Goal: Entertainment & Leisure: Consume media (video, audio)

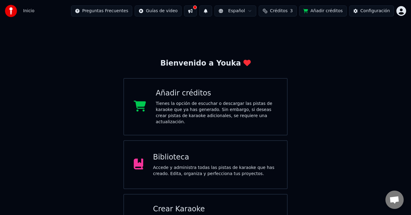
click at [245, 105] on div "Tienes la opción de escuchar o descargar las pistas de karaoke que ya has gener…" at bounding box center [216, 112] width 121 height 24
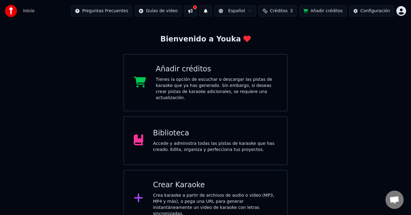
click at [184, 192] on div "Crea karaoke a partir de archivos de audio o video (MP3, MP4 y más), o pega una…" at bounding box center [215, 204] width 124 height 24
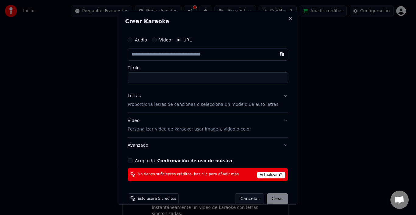
click at [132, 160] on button "Acepto la Confirmación de uso de música" at bounding box center [130, 160] width 5 height 5
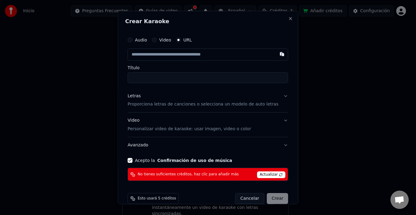
drag, startPoint x: 261, startPoint y: 177, endPoint x: 263, endPoint y: 174, distance: 3.1
click at [261, 176] on span "Actualizar" at bounding box center [271, 174] width 29 height 7
click at [263, 174] on span "Actualizar" at bounding box center [271, 174] width 29 height 7
click at [284, 19] on div "Crear Karaoke Audio Video URL Título Letras Proporciona letras de canciones o s…" at bounding box center [207, 107] width 181 height 193
click at [288, 18] on button "Close" at bounding box center [290, 18] width 5 height 5
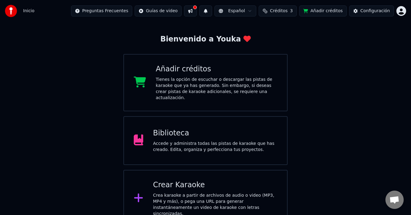
click at [398, 12] on html "Inicio Preguntas Frecuentes Guías de video Español Créditos 3 Añadir créditos C…" at bounding box center [205, 101] width 411 height 251
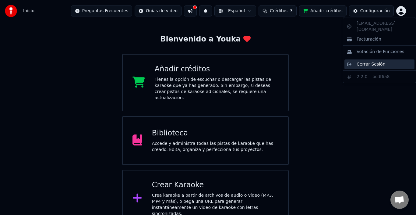
click at [375, 61] on span "Cerrar Sesión" at bounding box center [370, 64] width 29 height 6
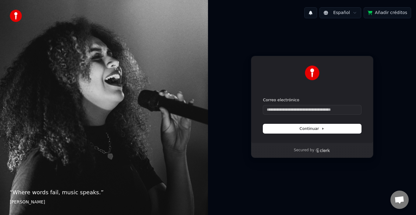
click at [300, 114] on form "Correo electrónico Continuar" at bounding box center [312, 115] width 98 height 36
click at [301, 111] on input "Correo electrónico" at bounding box center [312, 109] width 98 height 9
click at [300, 107] on input "Correo electrónico" at bounding box center [312, 109] width 98 height 9
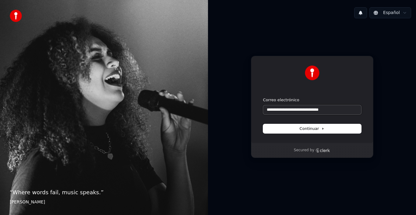
click at [263, 97] on button "submit" at bounding box center [263, 97] width 0 height 0
type input "**********"
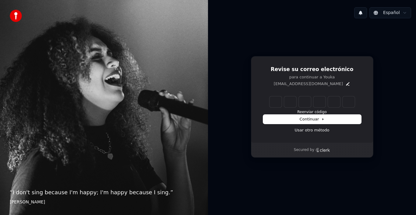
click at [279, 103] on input "Enter verification code" at bounding box center [311, 101] width 85 height 11
type input "******"
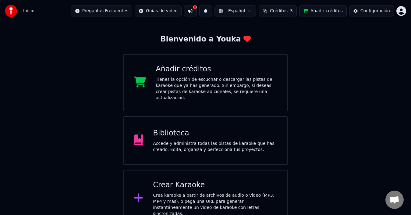
click at [216, 128] on div "Biblioteca" at bounding box center [215, 133] width 124 height 10
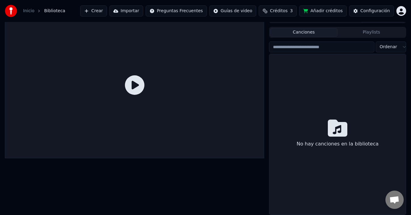
scroll to position [10, 0]
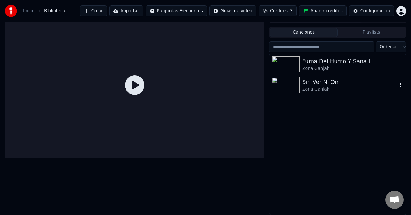
click at [333, 84] on div "Sin Ver Ni Oir" at bounding box center [349, 82] width 95 height 9
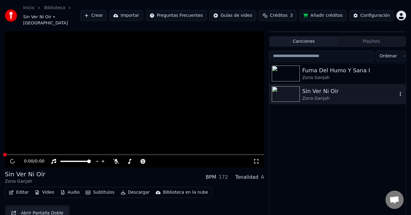
scroll to position [13, 0]
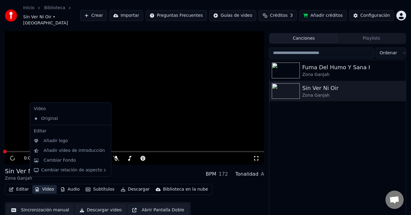
click at [45, 185] on button "Video" at bounding box center [44, 189] width 24 height 9
click at [57, 161] on div "Cambiar Fondo" at bounding box center [60, 160] width 32 height 6
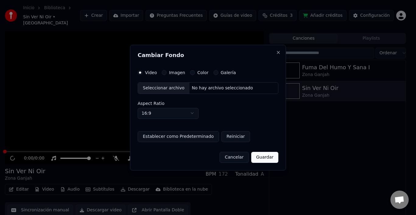
click at [171, 74] on label "Imagen" at bounding box center [177, 72] width 16 height 4
click at [167, 74] on button "Imagen" at bounding box center [164, 72] width 5 height 5
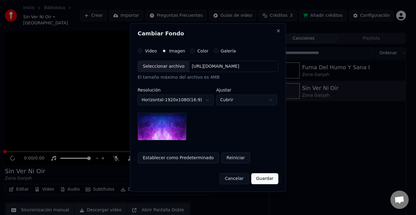
click at [161, 68] on div "Seleccionar archivo" at bounding box center [163, 66] width 51 height 11
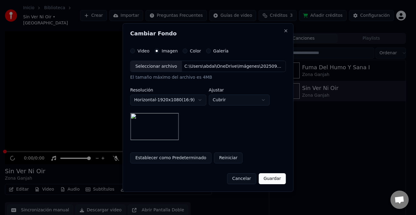
click at [272, 178] on button "Guardar" at bounding box center [271, 178] width 27 height 11
click at [275, 175] on button "Guardar" at bounding box center [271, 178] width 27 height 11
click at [266, 181] on button "Guardar" at bounding box center [271, 178] width 27 height 11
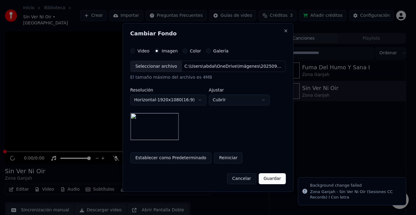
click at [223, 157] on button "Reiniciar" at bounding box center [228, 157] width 29 height 11
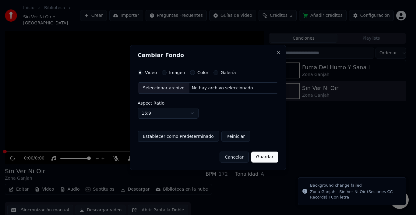
click at [265, 158] on button "Guardar" at bounding box center [264, 156] width 27 height 11
click at [279, 53] on button "Close" at bounding box center [278, 52] width 5 height 5
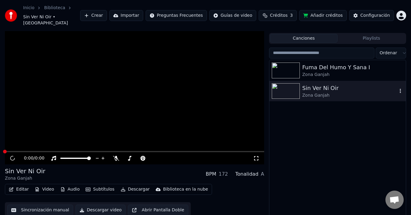
click at [312, 92] on div "Zona Ganjah" at bounding box center [349, 95] width 95 height 6
click at [291, 84] on img at bounding box center [286, 91] width 28 height 16
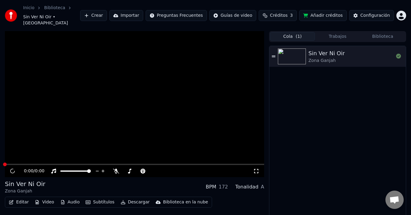
click at [294, 32] on button "Cola ( 1 )" at bounding box center [292, 36] width 45 height 9
click at [331, 58] on div "Zona Ganjah" at bounding box center [326, 61] width 36 height 6
click at [316, 49] on div "Sin Ver Ni Oir" at bounding box center [326, 53] width 36 height 9
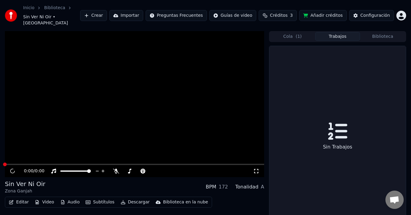
click at [332, 32] on button "Trabajos" at bounding box center [337, 36] width 45 height 9
click at [377, 32] on button "Biblioteca" at bounding box center [382, 36] width 45 height 9
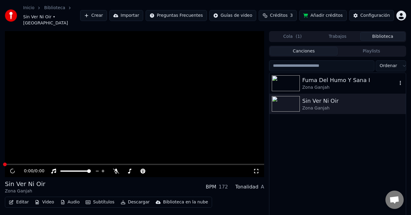
click at [323, 97] on div "Sin Ver Ni Oir" at bounding box center [352, 100] width 101 height 9
click at [322, 97] on div "Sin Ver Ni Oir" at bounding box center [349, 100] width 95 height 9
click at [43, 157] on video at bounding box center [134, 104] width 259 height 146
click at [47, 163] on span at bounding box center [134, 163] width 259 height 1
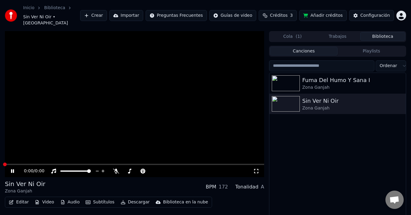
click at [47, 163] on span at bounding box center [134, 163] width 259 height 1
